Goal: Information Seeking & Learning: Learn about a topic

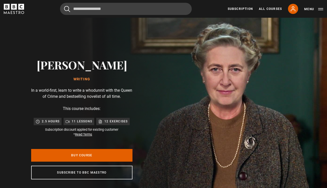
scroll to position [0, 464]
click at [295, 7] on icon at bounding box center [293, 9] width 6 height 6
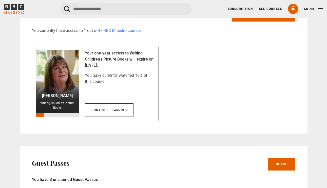
scroll to position [290, 0]
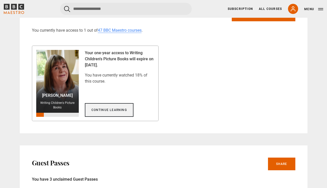
click at [112, 109] on link "Continue learning" at bounding box center [109, 110] width 49 height 14
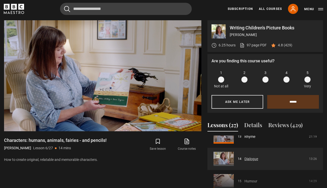
scroll to position [309, 0]
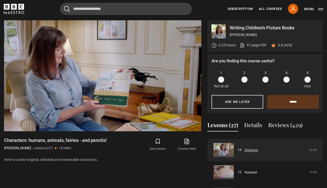
click at [250, 150] on link "Dialogue" at bounding box center [251, 149] width 14 height 5
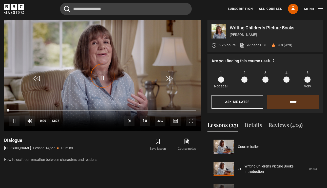
scroll to position [290, 0]
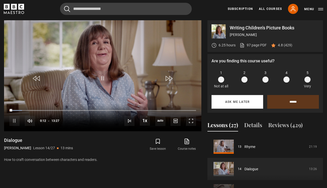
click at [228, 99] on button "Ask me later" at bounding box center [237, 102] width 52 height 14
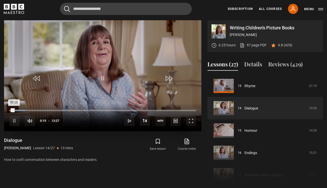
click at [71, 110] on div "Loaded : 8.67% 04:28 00:19" at bounding box center [102, 111] width 187 height 2
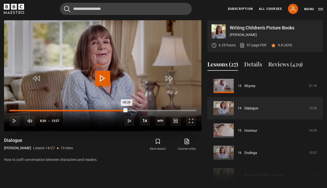
click at [127, 110] on div "Loaded : 36.56% 08:28 08:26" at bounding box center [102, 111] width 187 height 2
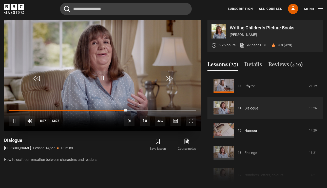
click at [153, 110] on div "10s Skip Back 10 seconds Pause 10s Skip Forward 10 seconds Loaded : 64.44% 08:2…" at bounding box center [102, 117] width 197 height 28
click at [169, 110] on div "Loaded : 67.53% 11:32 08:30" at bounding box center [102, 111] width 187 height 2
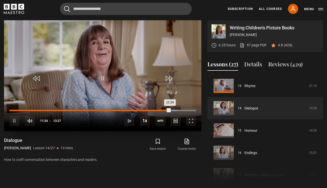
click at [179, 110] on div "Loaded : 90.46% 12:13 11:34" at bounding box center [102, 111] width 187 height 2
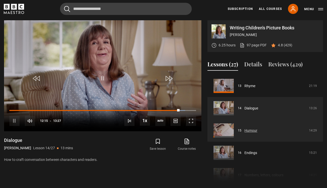
click at [249, 130] on link "Humour" at bounding box center [250, 130] width 13 height 5
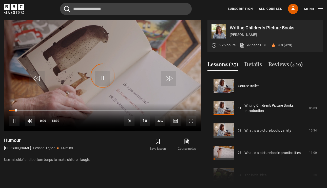
scroll to position [312, 0]
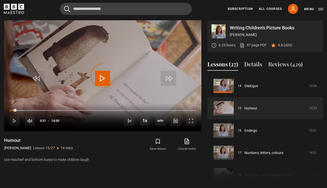
drag, startPoint x: 16, startPoint y: 111, endPoint x: -7, endPoint y: 112, distance: 22.8
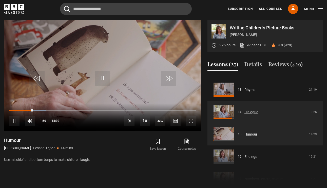
scroll to position [285, 0]
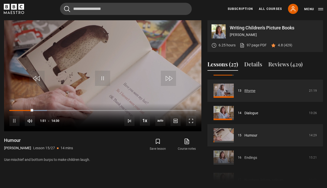
click at [255, 93] on link "Rhyme" at bounding box center [249, 90] width 11 height 5
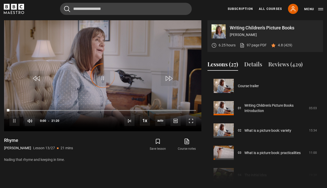
scroll to position [267, 0]
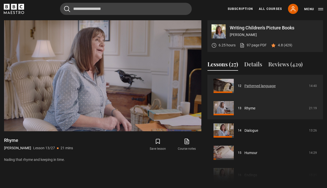
click at [261, 87] on link "Patterned language" at bounding box center [259, 85] width 31 height 5
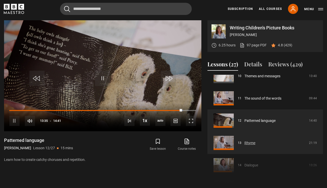
scroll to position [231, 0]
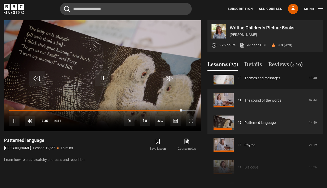
click at [259, 101] on link "The sound of the words" at bounding box center [262, 100] width 37 height 5
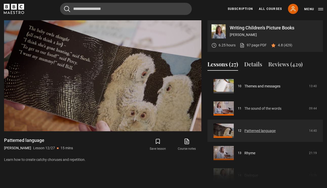
scroll to position [221, 0]
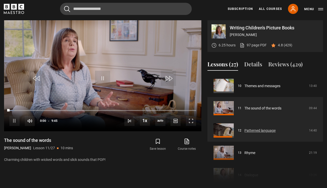
scroll to position [239, 0]
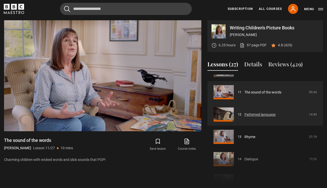
click at [257, 112] on link "Patterned language" at bounding box center [259, 114] width 31 height 5
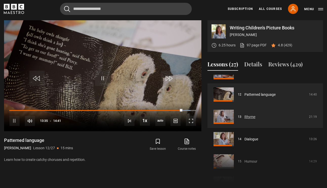
scroll to position [260, 0]
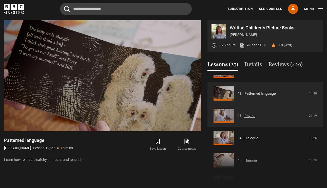
click at [254, 115] on link "Rhyme" at bounding box center [249, 115] width 11 height 5
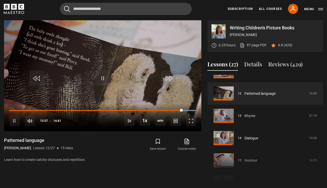
scroll to position [223, 0]
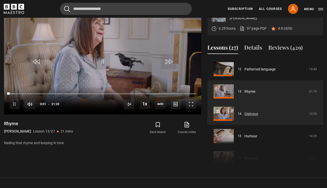
scroll to position [290, 0]
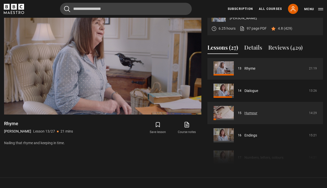
click at [250, 112] on link "Humour" at bounding box center [250, 112] width 13 height 5
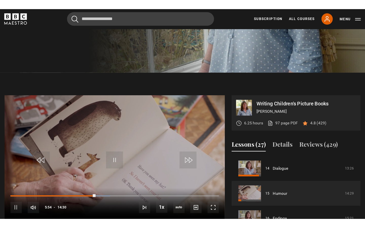
scroll to position [156, 0]
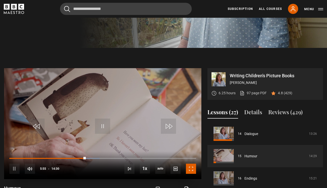
click at [192, 165] on span "Video Player" at bounding box center [191, 169] width 10 height 10
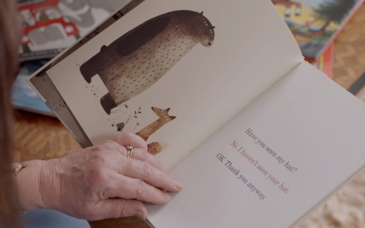
click at [218, 105] on video "Video Player" at bounding box center [182, 114] width 365 height 228
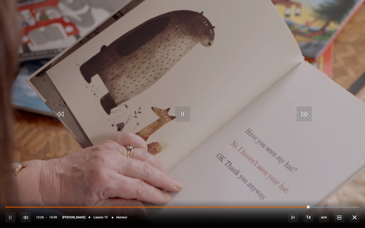
drag, startPoint x: 218, startPoint y: 105, endPoint x: 141, endPoint y: 202, distance: 123.9
click at [141, 188] on video-js "Video Player is loading. Play Lesson Humour 10s Skip Back 10 seconds Pause 10s …" at bounding box center [182, 114] width 365 height 228
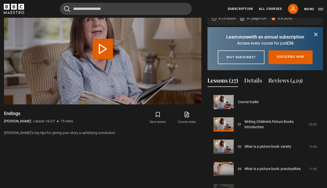
scroll to position [334, 0]
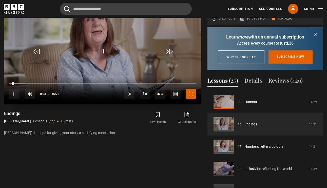
click at [193, 91] on span "Video Player" at bounding box center [191, 94] width 10 height 10
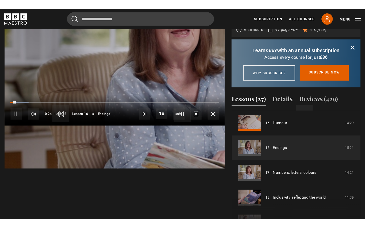
scroll to position [224, 0]
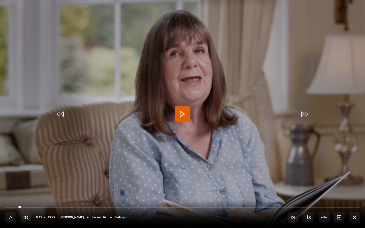
click at [182, 117] on span "Video Player" at bounding box center [182, 113] width 15 height 15
click at [318, 38] on video "Video Player" at bounding box center [182, 114] width 365 height 228
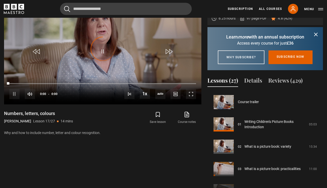
scroll to position [357, 0]
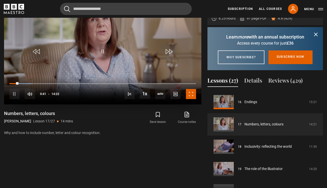
click at [191, 92] on span "Video Player" at bounding box center [191, 94] width 10 height 10
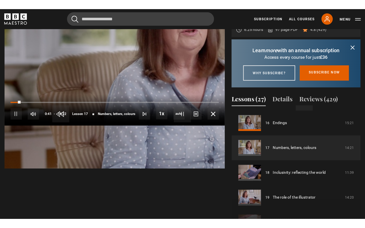
scroll to position [224, 0]
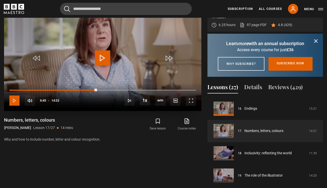
click at [13, 100] on span "Video Player" at bounding box center [14, 100] width 10 height 10
click at [192, 101] on span "Video Player" at bounding box center [191, 100] width 10 height 10
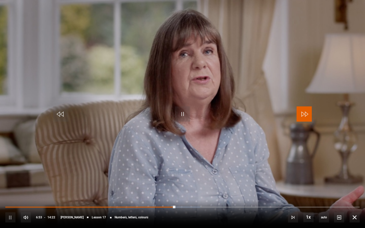
click at [307, 116] on span "Video Player" at bounding box center [303, 113] width 15 height 15
